Goal: Information Seeking & Learning: Learn about a topic

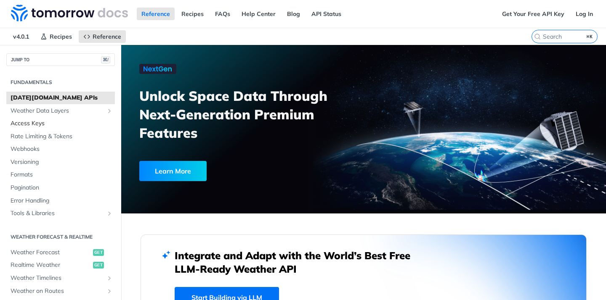
click at [53, 120] on span "Access Keys" at bounding box center [62, 123] width 102 height 8
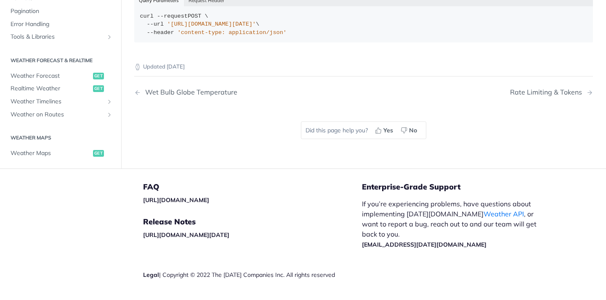
scroll to position [277, 0]
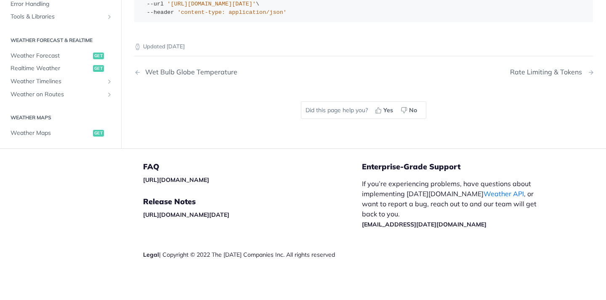
click at [556, 71] on div "Rate Limiting & Tokens" at bounding box center [548, 72] width 76 height 8
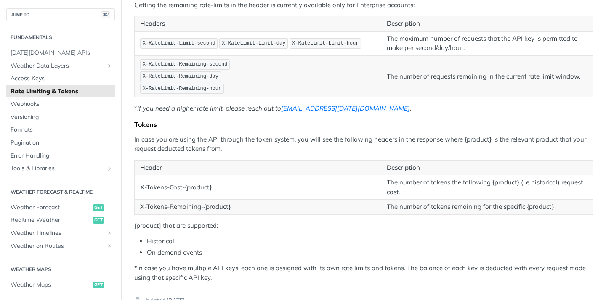
scroll to position [151, 0]
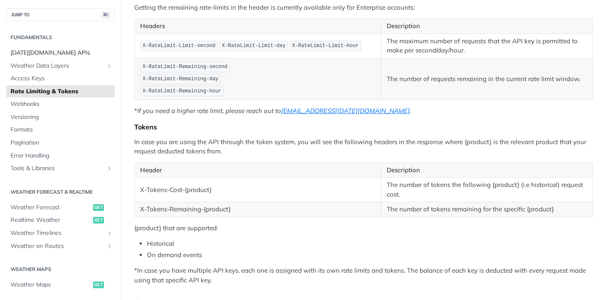
click at [51, 56] on span "Tomorrow.io APIs" at bounding box center [62, 53] width 102 height 8
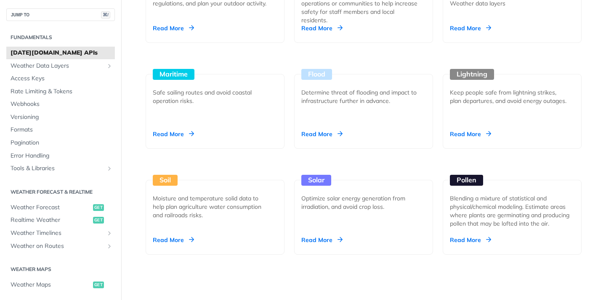
scroll to position [861, 0]
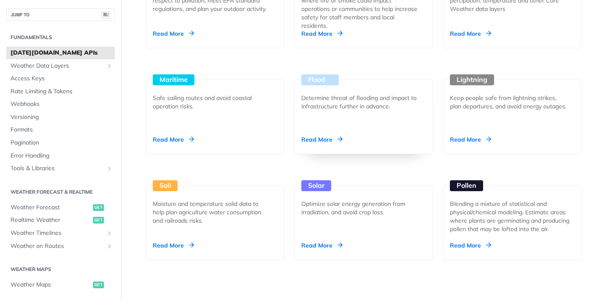
click at [324, 82] on div "Flood" at bounding box center [319, 79] width 37 height 11
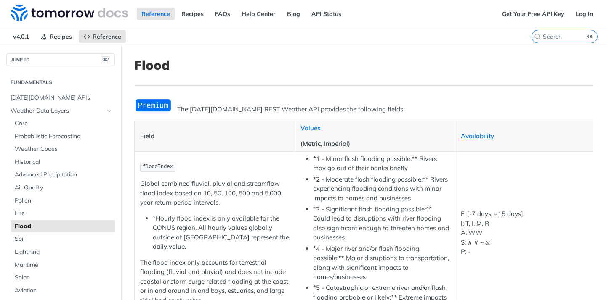
click at [163, 61] on h1 "Flood" at bounding box center [363, 65] width 459 height 15
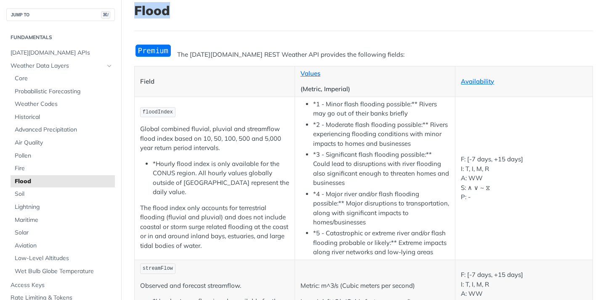
scroll to position [61, 0]
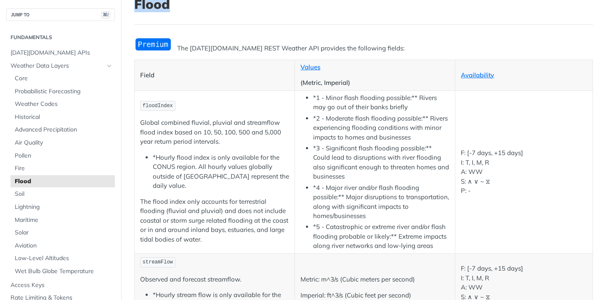
copy h1 "Flood"
